Goal: Communication & Community: Answer question/provide support

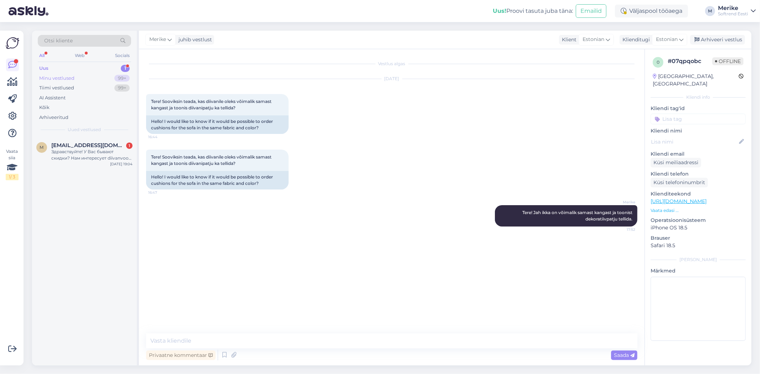
click at [61, 78] on div "Minu vestlused" at bounding box center [56, 78] width 35 height 7
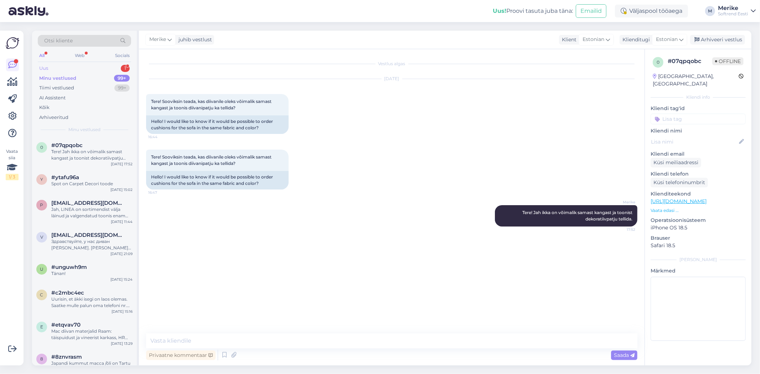
click at [49, 68] on div "Uus 1" at bounding box center [84, 68] width 93 height 10
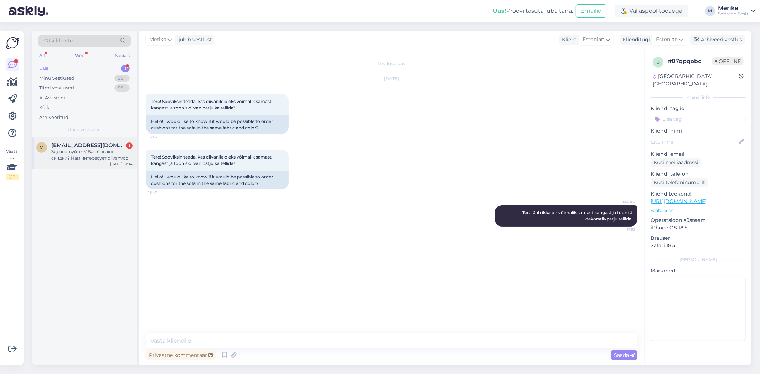
click at [90, 149] on div "Здравствуйте! У Вас бывают скидки? Нам интересует diivanvoodi [PERSON_NAME]." at bounding box center [91, 155] width 81 height 13
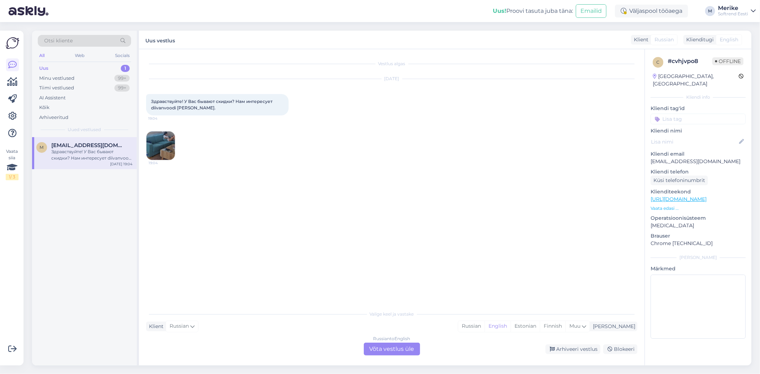
click at [663, 42] on span "Russian" at bounding box center [664, 39] width 19 height 7
click at [418, 350] on div "Russian to English Võta vestlus üle" at bounding box center [392, 349] width 56 height 13
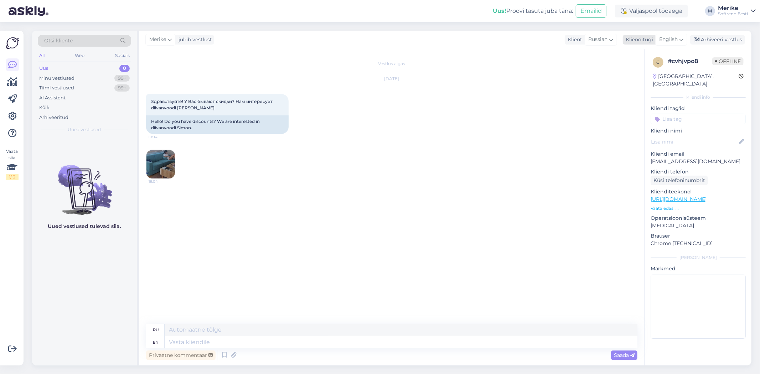
click at [682, 39] on icon at bounding box center [682, 40] width 4 height 8
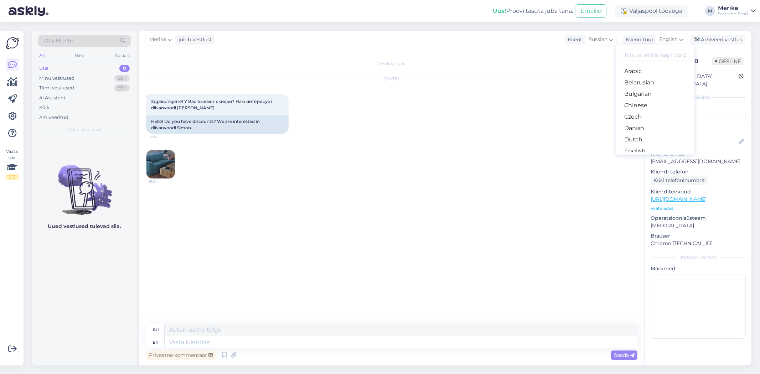
click at [640, 157] on link "Estonian" at bounding box center [655, 162] width 78 height 11
click at [198, 343] on textarea at bounding box center [401, 343] width 473 height 12
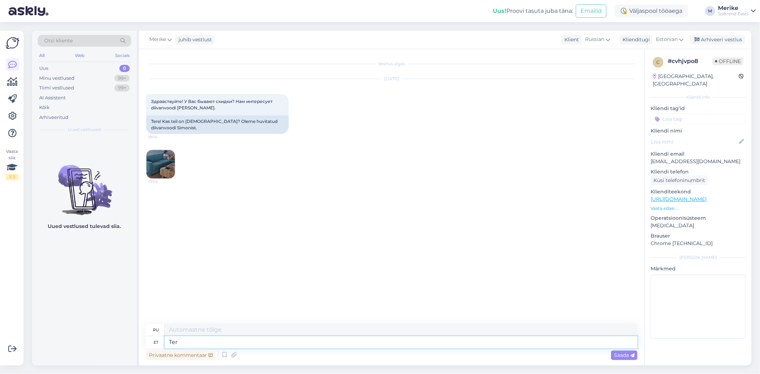
type textarea "Tere"
type textarea "Привет"
type textarea "Au"
type textarea "Честь"
type textarea "A"
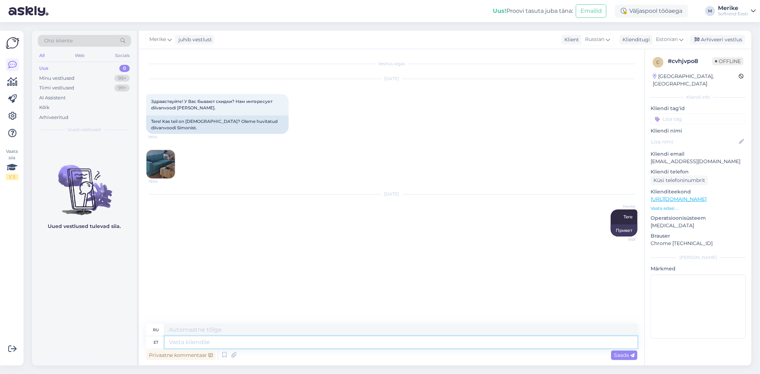
type textarea "P"
type textarea "П"
type textarea "Juu"
type textarea "Да"
type textarea "J"
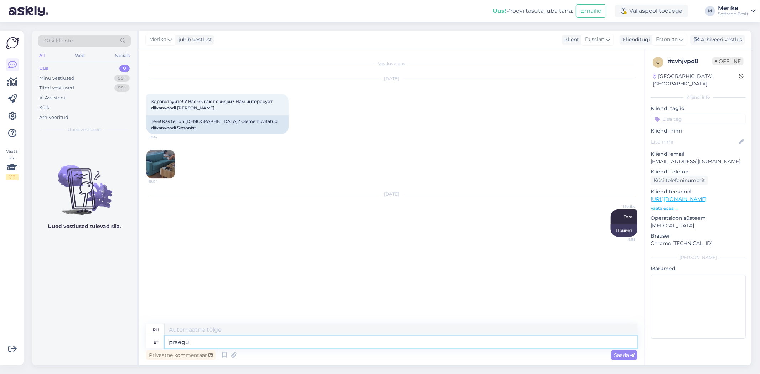
type textarea "praegu"
type textarea "сейчас"
type textarea "praegu soodustust"
type textarea "скидка сейчас"
type textarea "praegu soodustust kahjuks e"
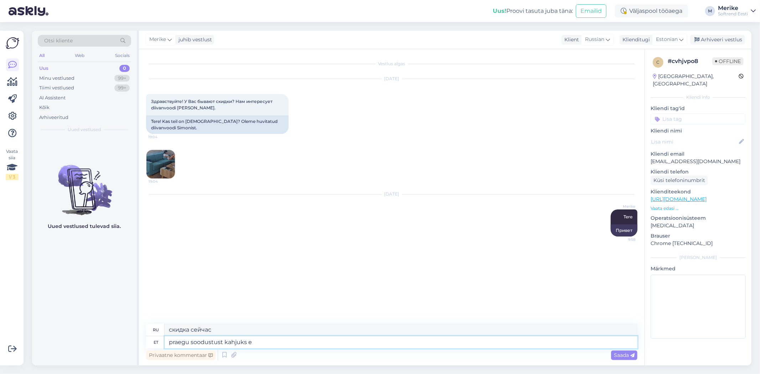
type textarea "к сожалению, на данный момент скидки нет"
type textarea "praegu soodustust kahjuks ei"
type textarea "К сожалению, на данный момент скидки нет."
type textarea "praegu soodustust kahjuks ei ole, aga"
type textarea "К сожалению, на данный момент скидки нет, но"
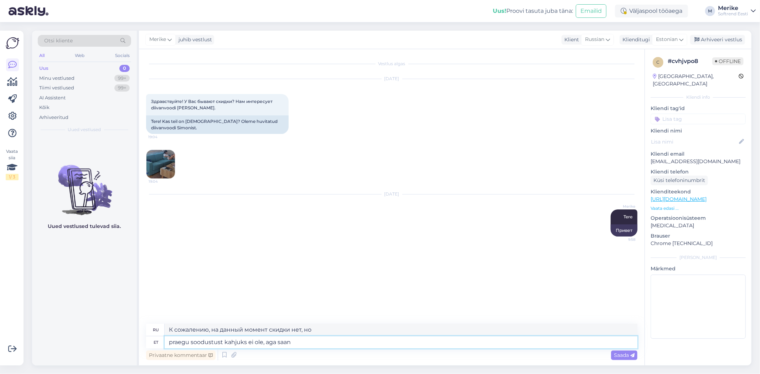
type textarea "praegu soodustust kahjuks ei ole, aga saan"
type textarea "К сожалению, на данный момент скидки нет, но я могу"
type textarea "praegu soodustust kahjuks ei ole, aga saan pakkuva"
type textarea "К сожалению, на данный момент скидки нет, но я могу ее предложить."
type textarea "praegu soodustust kahjuks ei ole, aga saan pakkuda [PERSON_NAME]"
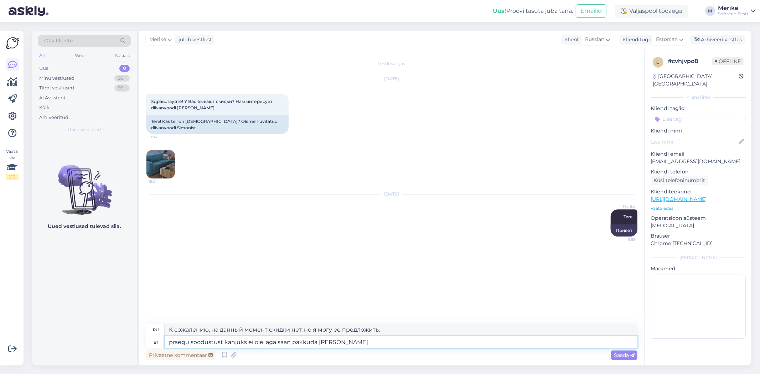
type textarea "К сожалению, на данный момент скидки нет, но я могу предложить только"
type textarea "praegu soodustust kahjuks ei ole, aga saan pakkuda [PERSON_NAME] -10"
type textarea "К сожалению, на данный момент скидки нет, но я могу предложить только -10"
type textarea "praegu soodustust kahjuks ei ole, aga saan pakkuda [PERSON_NAME] -10%"
type textarea "К сожалению, на данный момент скидки нет, но я могу предложить только -10%"
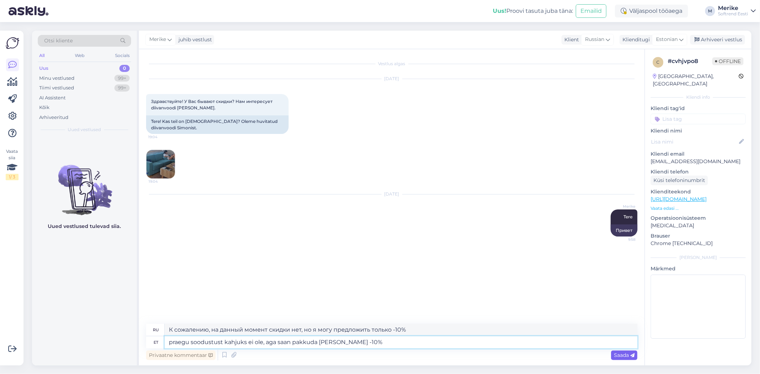
type textarea "praegu soodustust kahjuks ei ole, aga saan pakkuda [PERSON_NAME] -10%"
click at [625, 355] on span "Saada" at bounding box center [624, 355] width 21 height 6
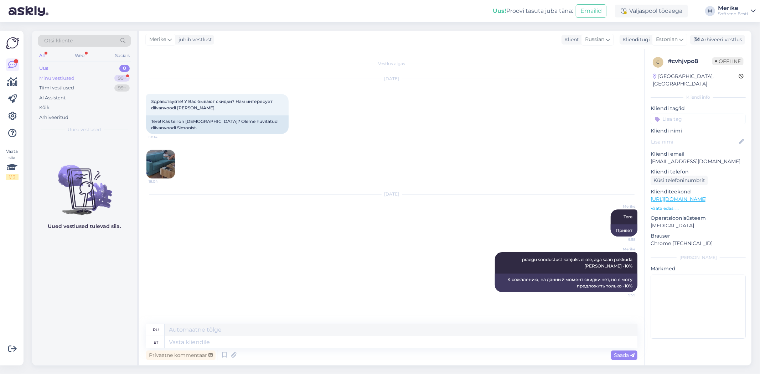
click at [73, 79] on div "Minu vestlused" at bounding box center [56, 78] width 35 height 7
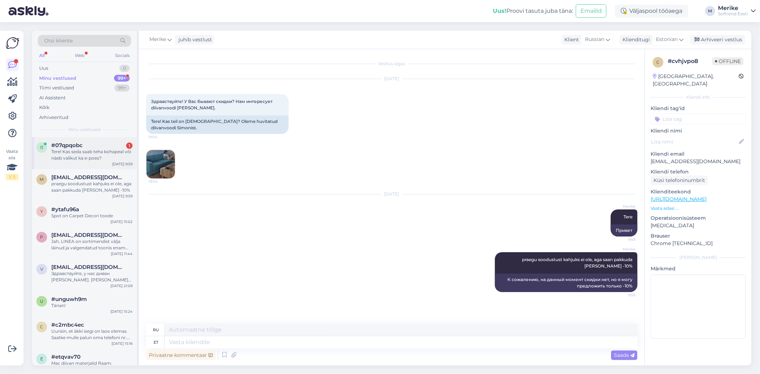
click at [89, 151] on div "Tere! Kas seda saab teha kohapeal või näeb valikut ka e-poes?" at bounding box center [91, 155] width 81 height 13
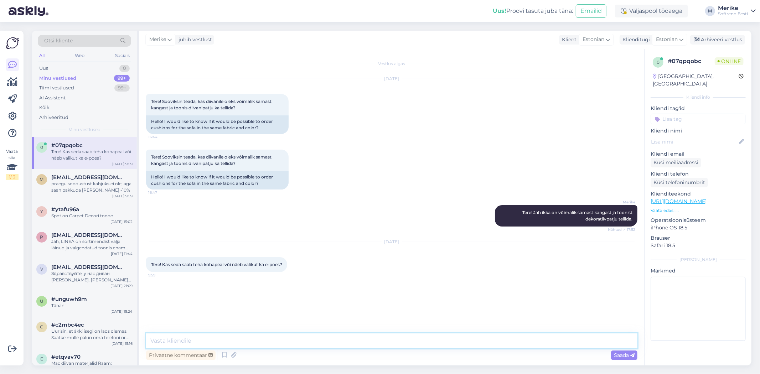
click at [168, 340] on textarea at bounding box center [392, 341] width 492 height 15
type textarea "Tere"
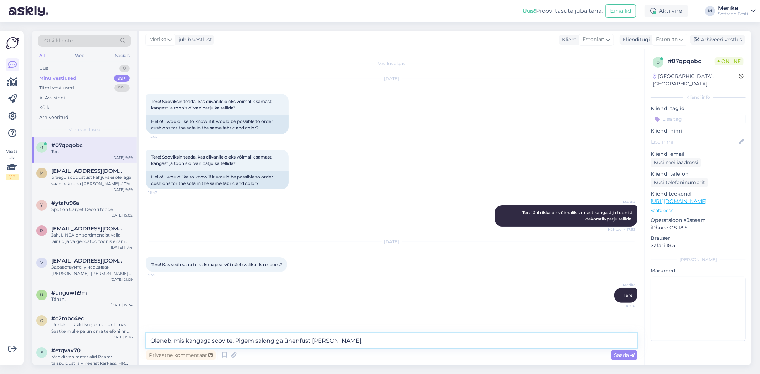
click at [340, 340] on textarea "Oleneb, mis kangaga soovite. Pigem salongiga ühenfust [PERSON_NAME]," at bounding box center [392, 341] width 492 height 15
type textarea "Oleneb, mis kangaga soovite. Pigem salongiga ühendust [PERSON_NAME],"
click at [621, 356] on span "Saada" at bounding box center [624, 355] width 21 height 6
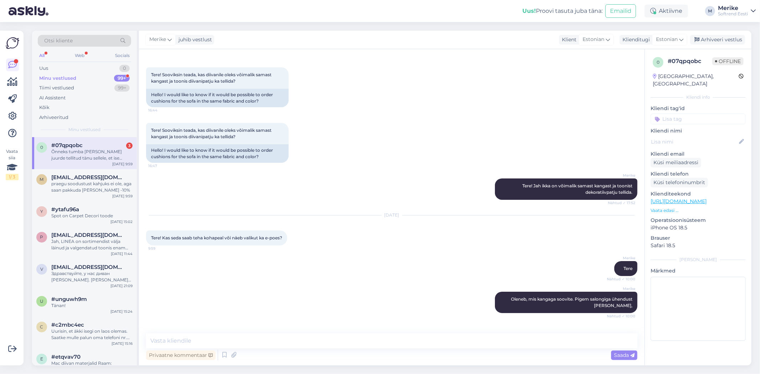
scroll to position [151, 0]
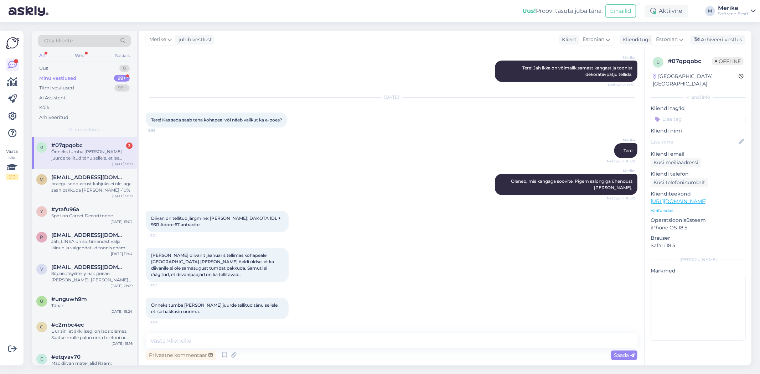
click at [94, 150] on div "Õnneks tumba [PERSON_NAME] juurde tellitud tänu sellele, et ise hakkasin uurima." at bounding box center [91, 155] width 81 height 13
click at [155, 340] on textarea at bounding box center [392, 341] width 492 height 15
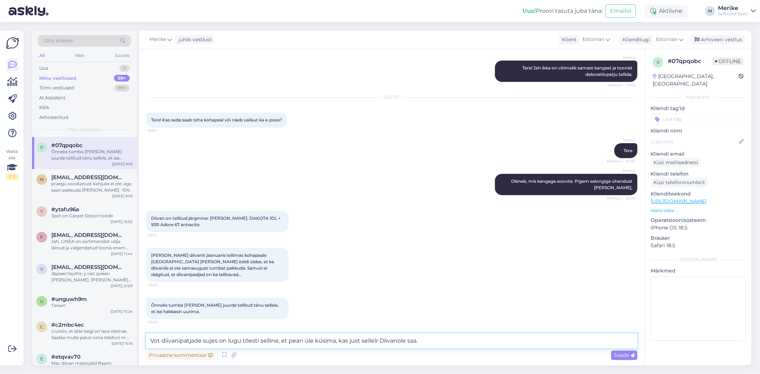
click at [434, 341] on textarea "Vot diivanipatjade sujes on lugu tõesti selline, et pean üle küsima, kas just s…" at bounding box center [392, 341] width 492 height 15
click at [469, 342] on textarea "Vot diivanipatjade sujes on lugu tõesti selline, et pean üle küsima, kas just s…" at bounding box center [392, 341] width 492 height 15
click at [485, 342] on textarea "Vot diivanipatjade sujes on lugu tõesti selline, et pean üle küsima, kas just s…" at bounding box center [392, 341] width 492 height 15
type textarea "V"
type textarea "p"
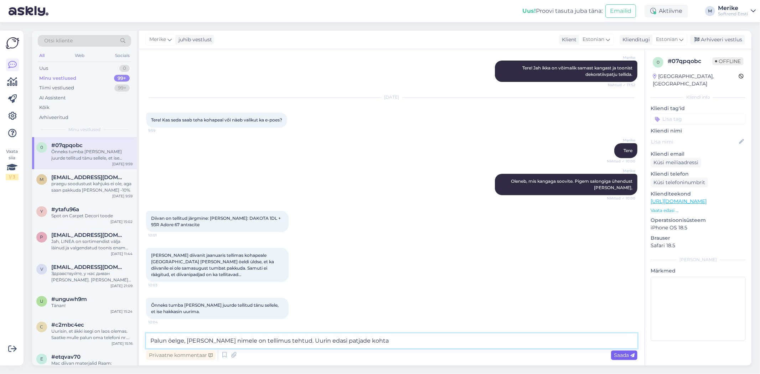
type textarea "Palun öelge, [PERSON_NAME] nimele on tellimus tehtud. Uurin edasi patjade kohta"
click at [621, 355] on span "Saada" at bounding box center [624, 355] width 21 height 6
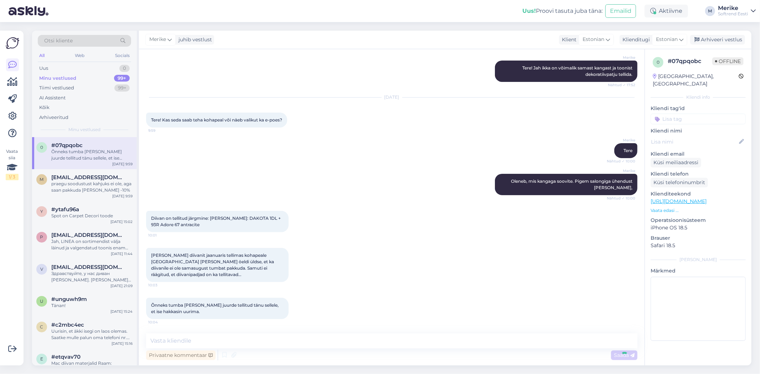
scroll to position [188, 0]
